Goal: Task Accomplishment & Management: Manage account settings

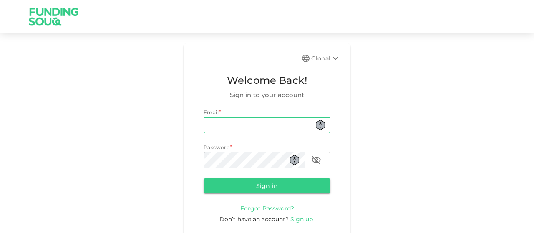
click at [279, 125] on input "email" at bounding box center [267, 125] width 127 height 17
type input "[EMAIL_ADDRESS][DOMAIN_NAME]"
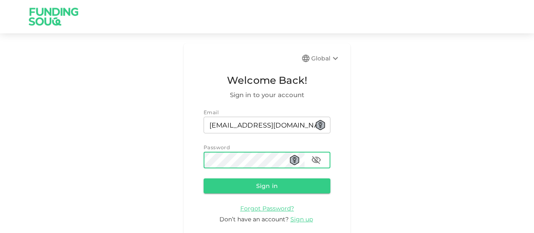
click at [204, 179] on button "Sign in" at bounding box center [267, 186] width 127 height 15
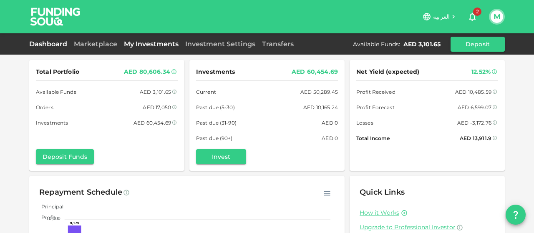
click at [168, 41] on link "My Investments" at bounding box center [151, 44] width 61 height 8
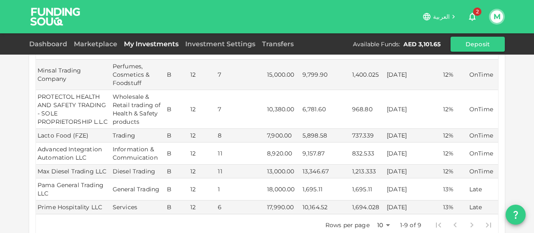
scroll to position [306, 0]
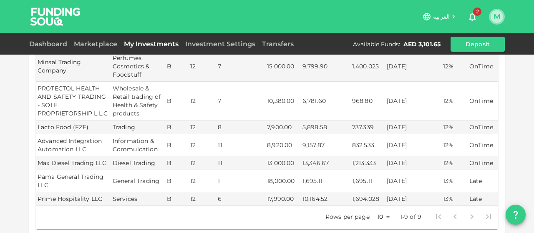
click at [495, 18] on button "M" at bounding box center [497, 16] width 13 height 13
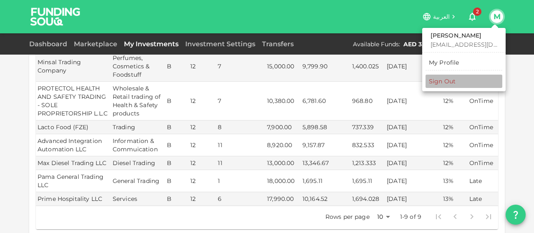
click at [441, 80] on div "Sign Out" at bounding box center [442, 81] width 27 height 8
